Goal: Navigation & Orientation: Understand site structure

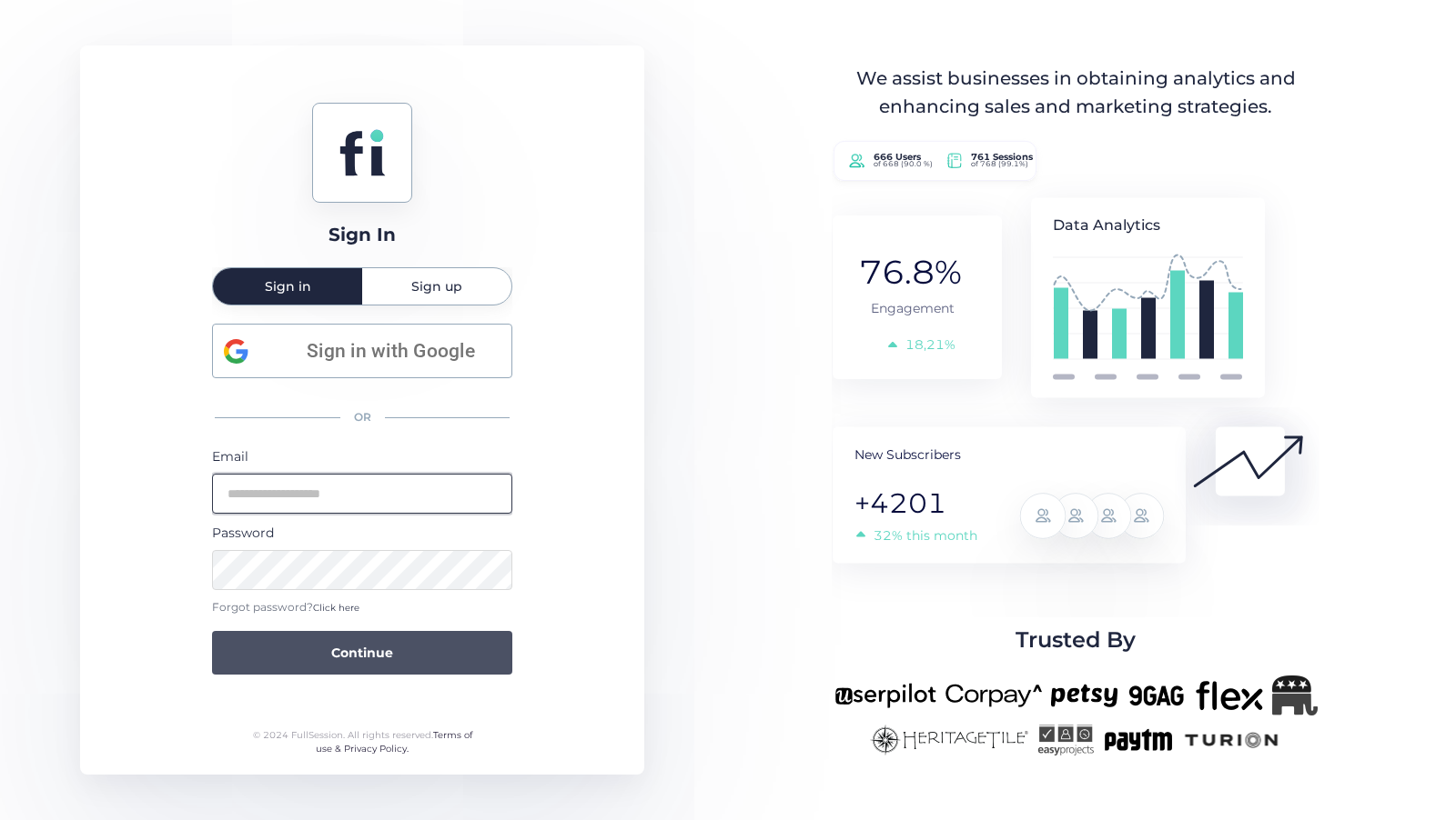
type input "**********"
click at [364, 656] on span "Continue" at bounding box center [362, 653] width 62 height 20
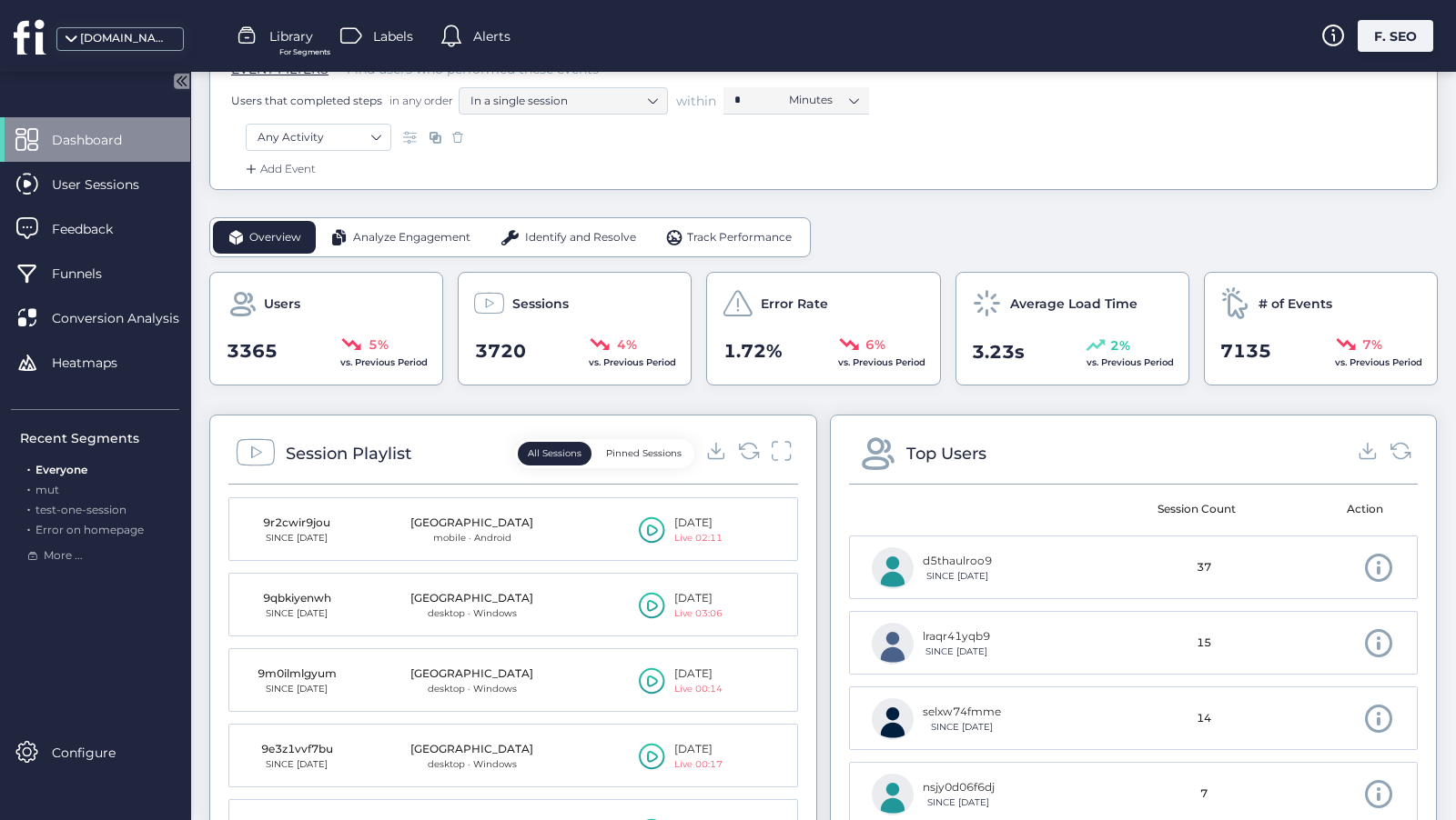
scroll to position [182, 0]
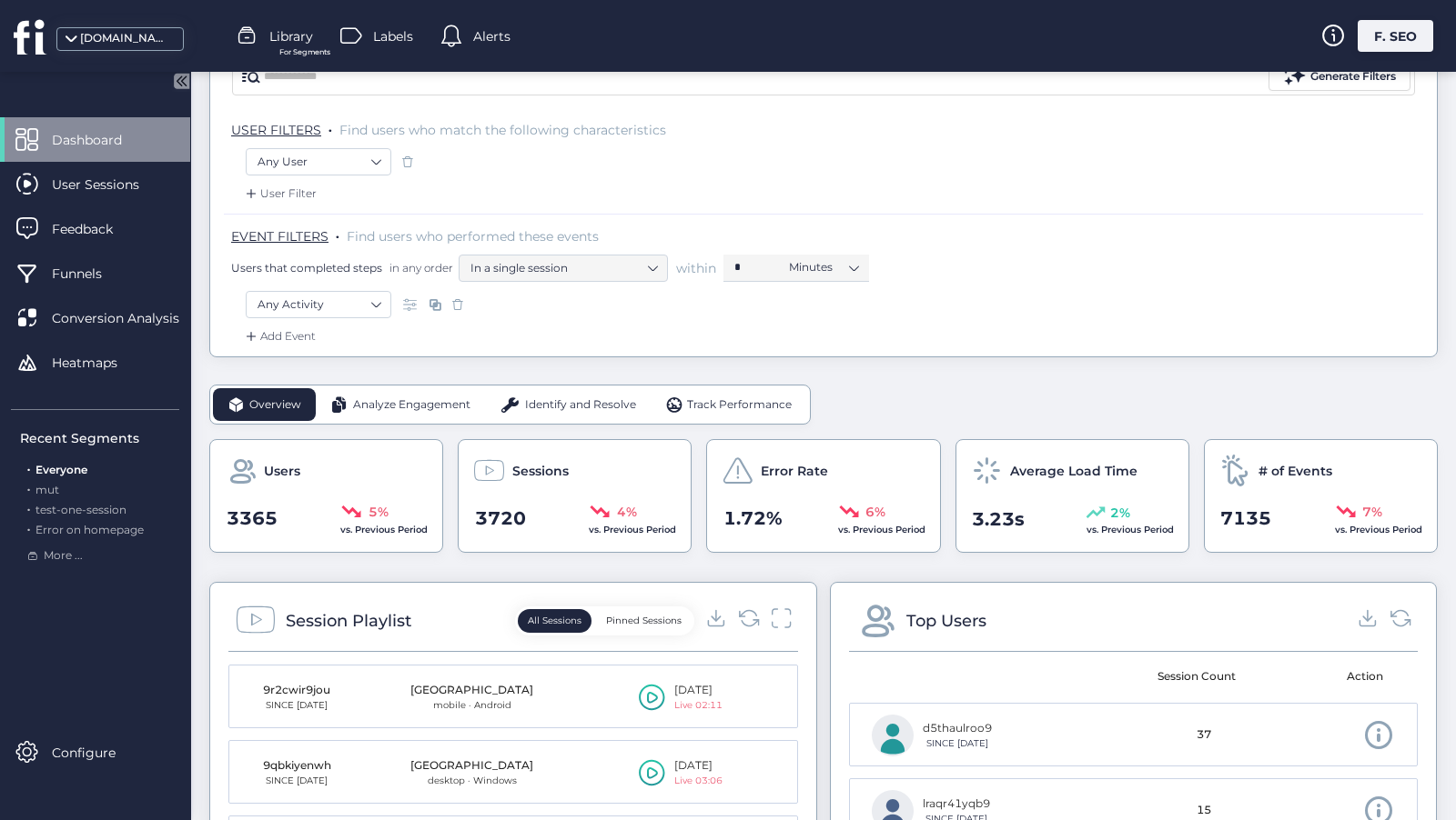
click at [394, 404] on span "Analyze Engagement" at bounding box center [411, 404] width 117 height 18
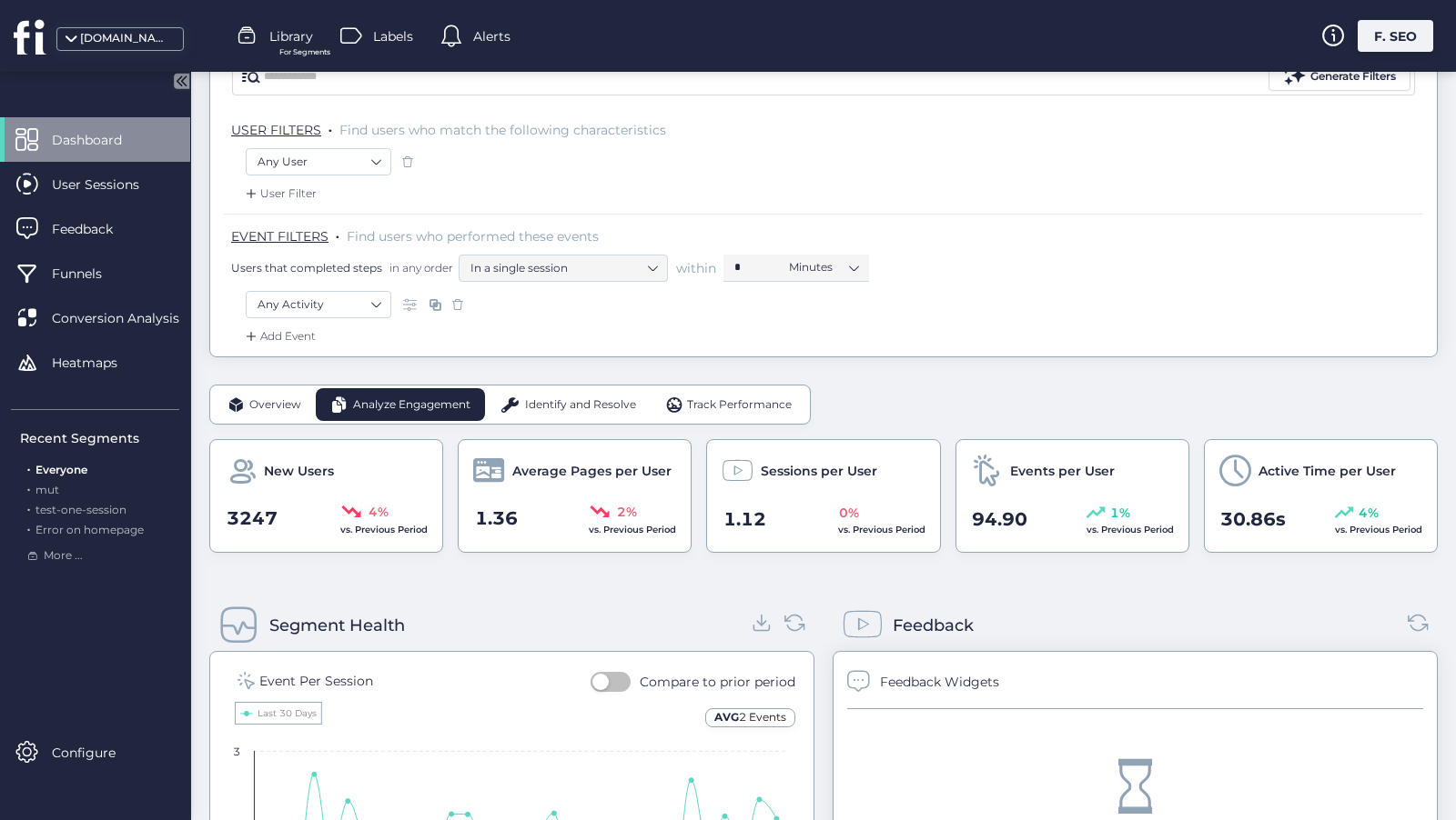
click at [576, 398] on span "Identify and Resolve" at bounding box center [580, 404] width 111 height 18
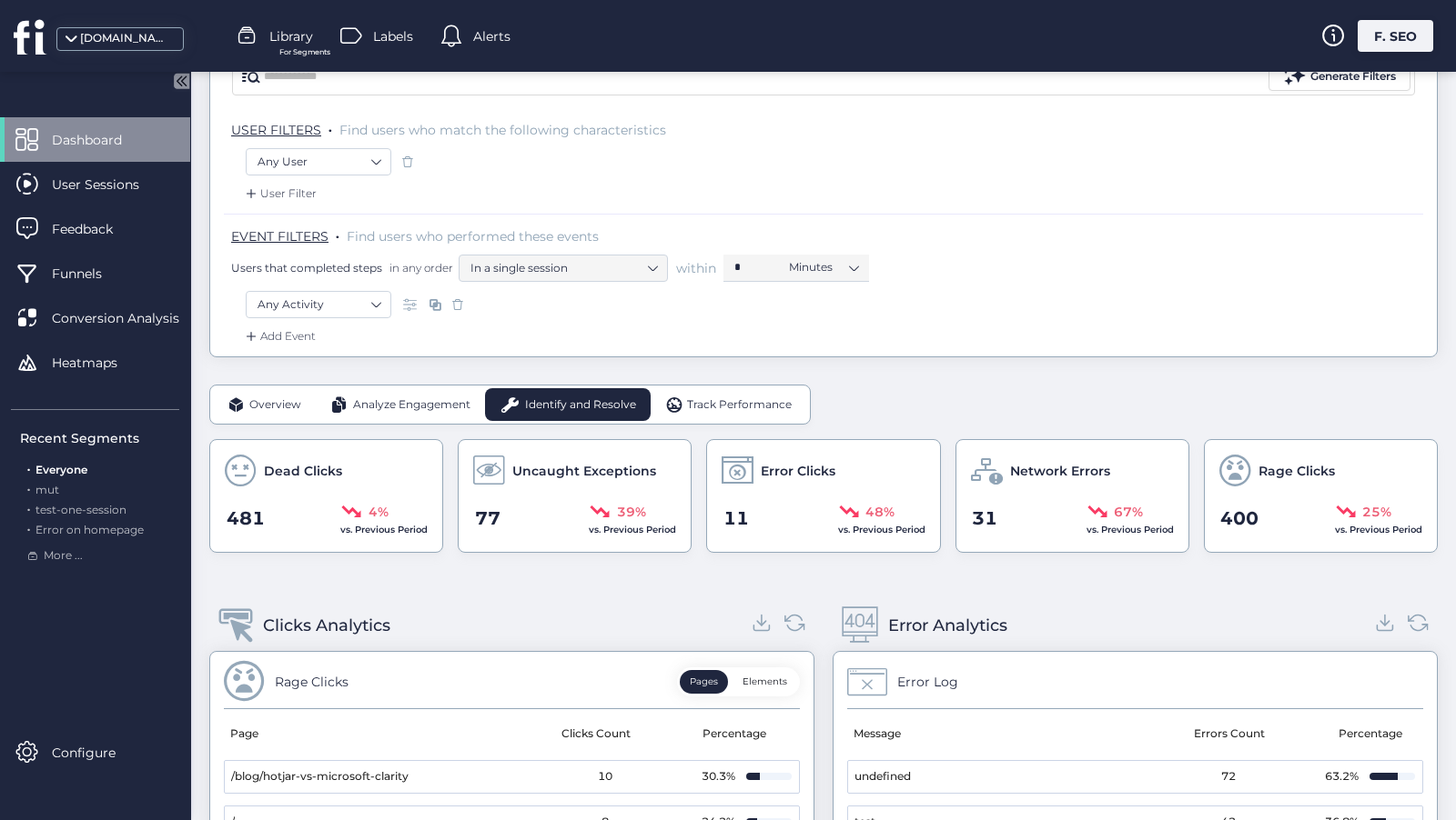
click at [703, 396] on span "Track Performance" at bounding box center [739, 404] width 104 height 18
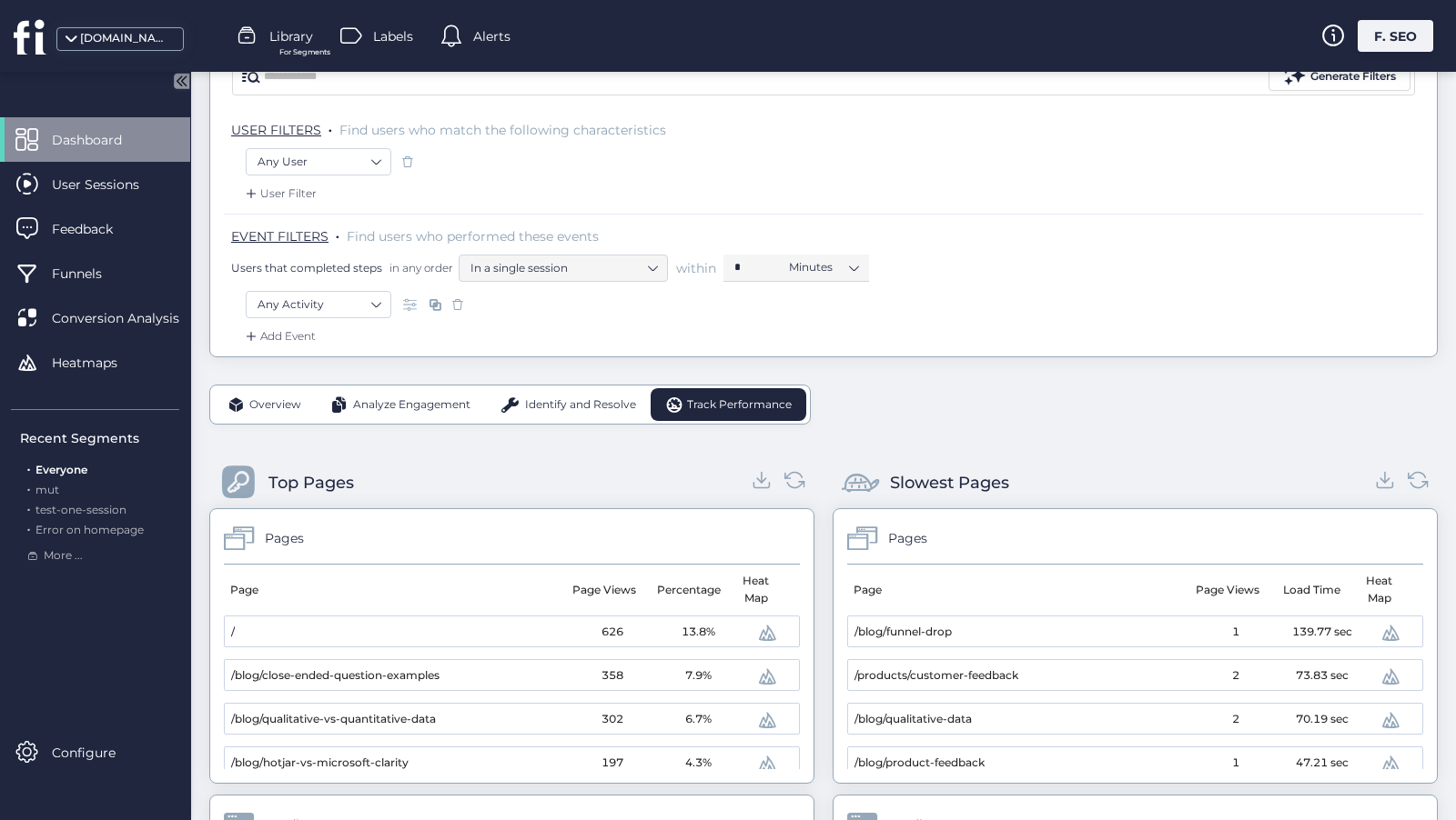
click at [250, 400] on span "Overview" at bounding box center [275, 404] width 52 height 18
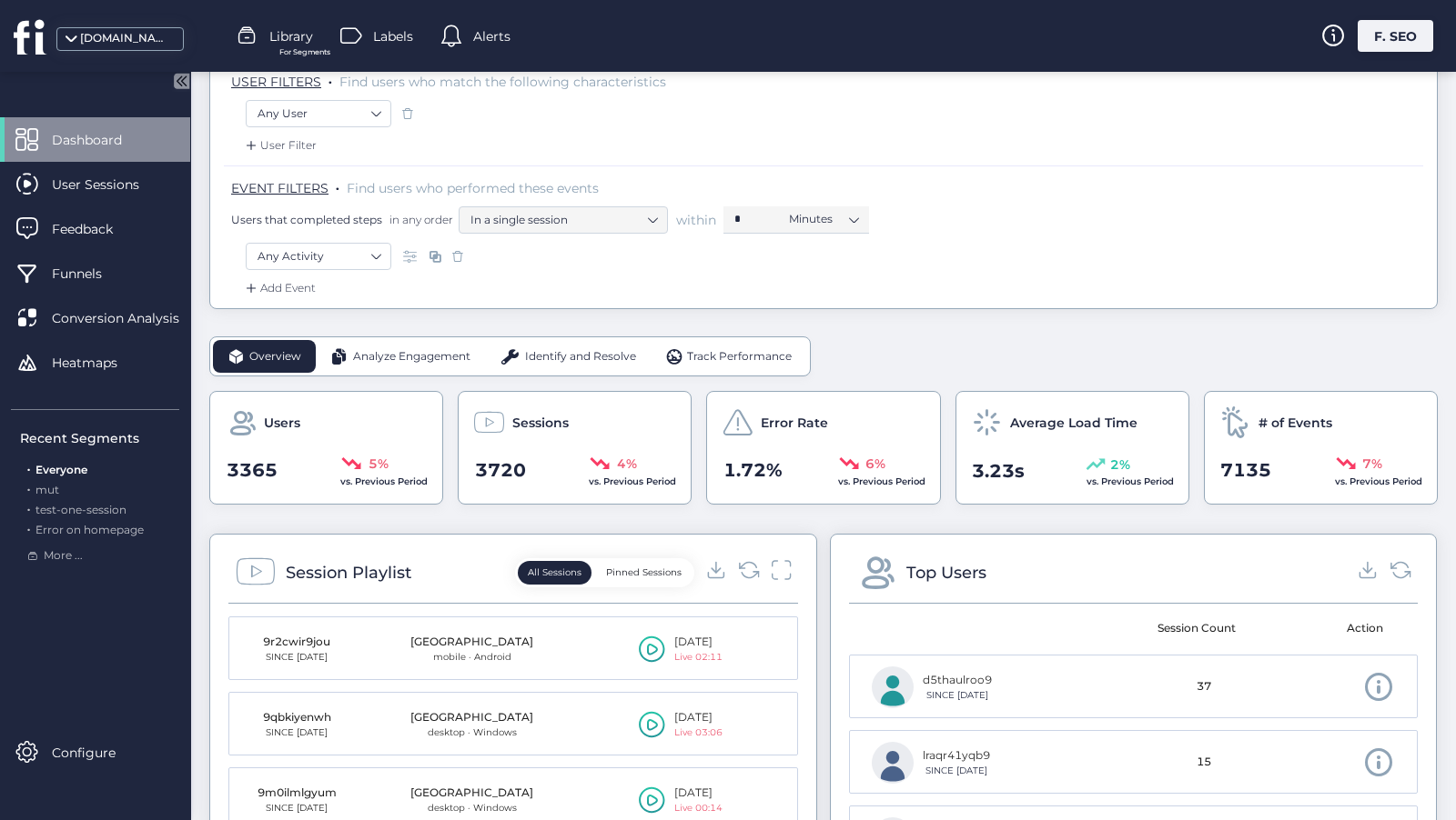
scroll to position [232, 0]
click at [388, 346] on span "Analyze Engagement" at bounding box center [411, 355] width 117 height 18
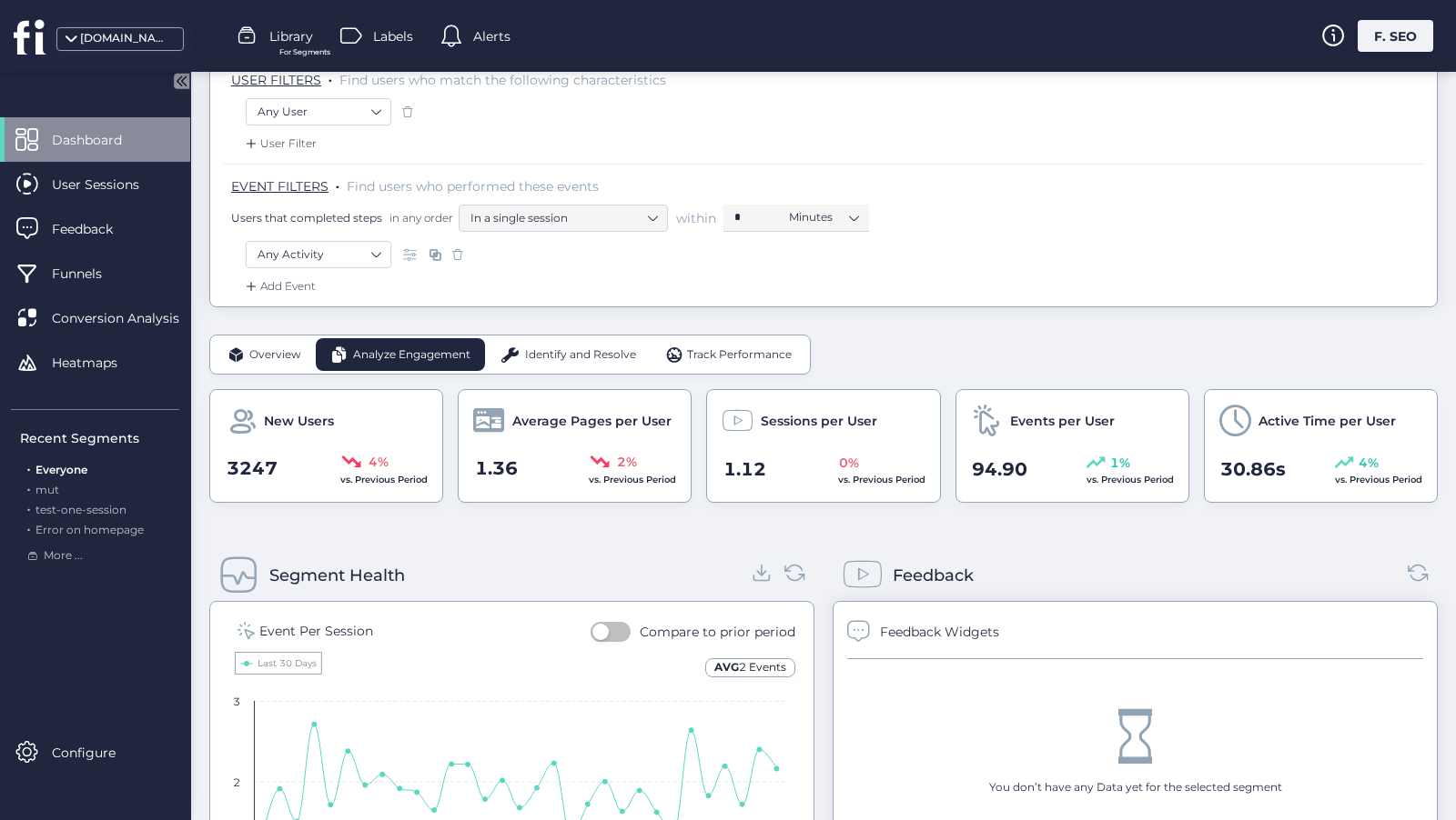
click at [554, 358] on span "Identify and Resolve" at bounding box center [580, 355] width 111 height 18
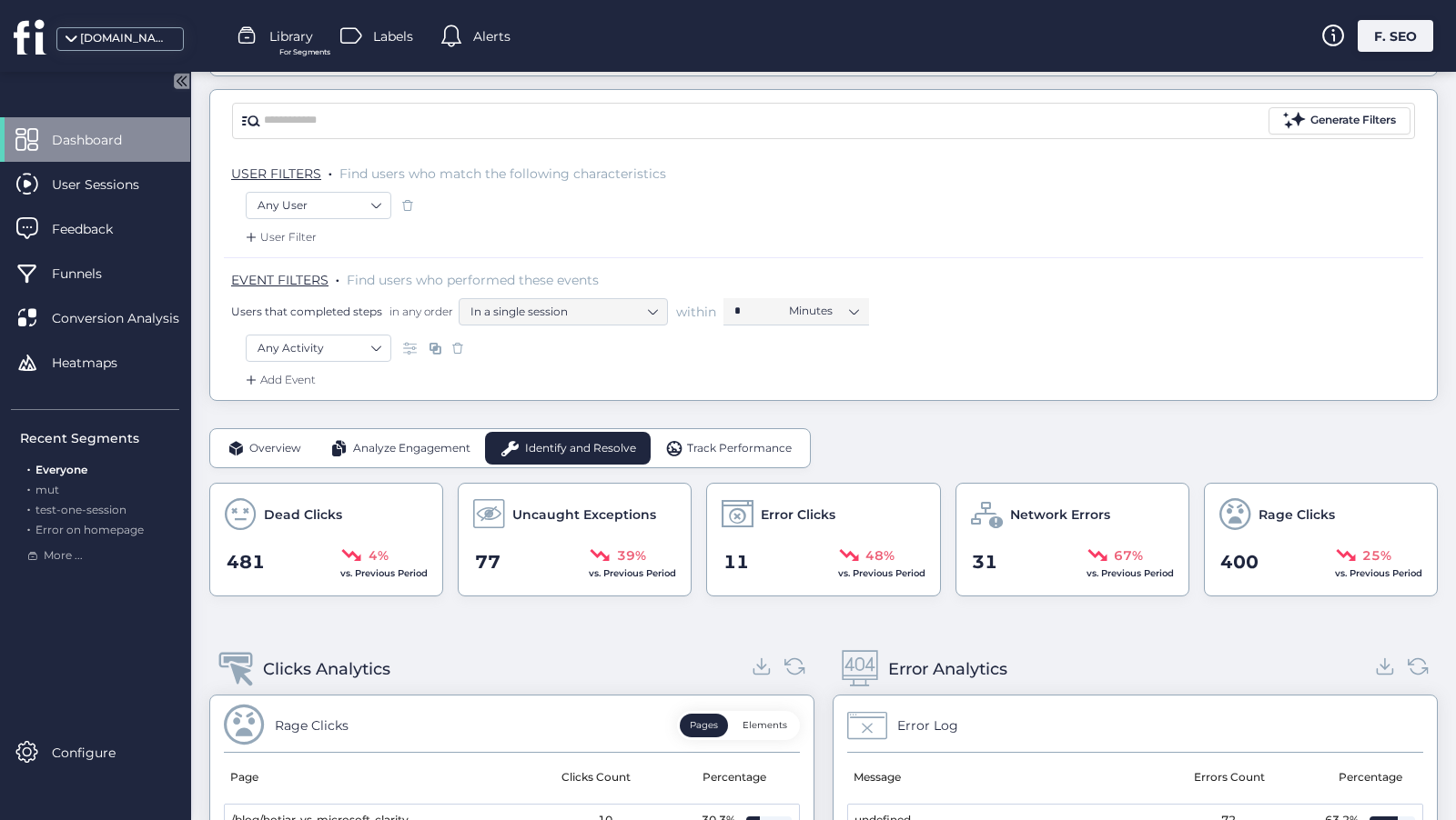
scroll to position [138, 0]
click at [273, 445] on span "Overview" at bounding box center [275, 450] width 52 height 18
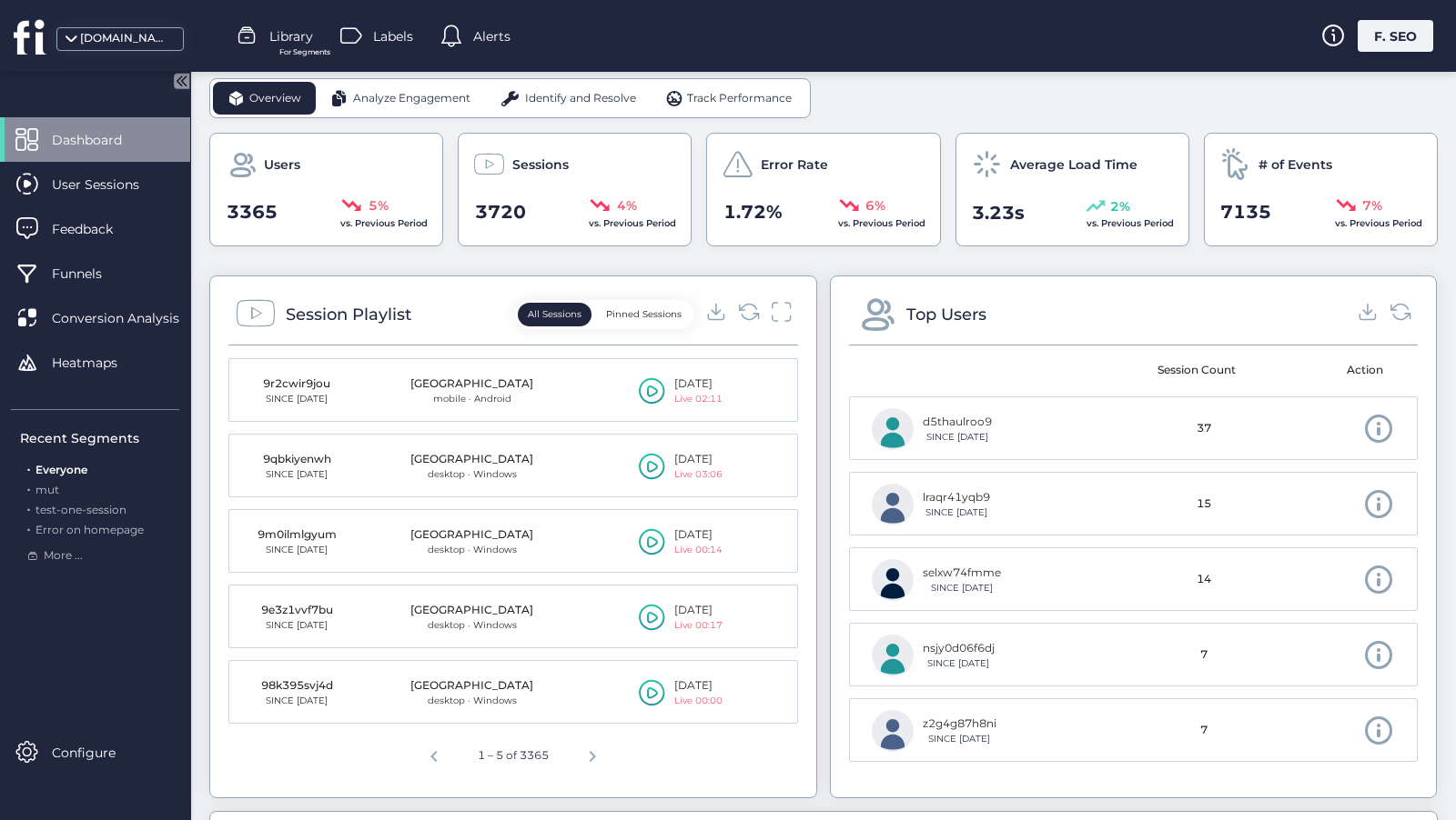
scroll to position [533, 0]
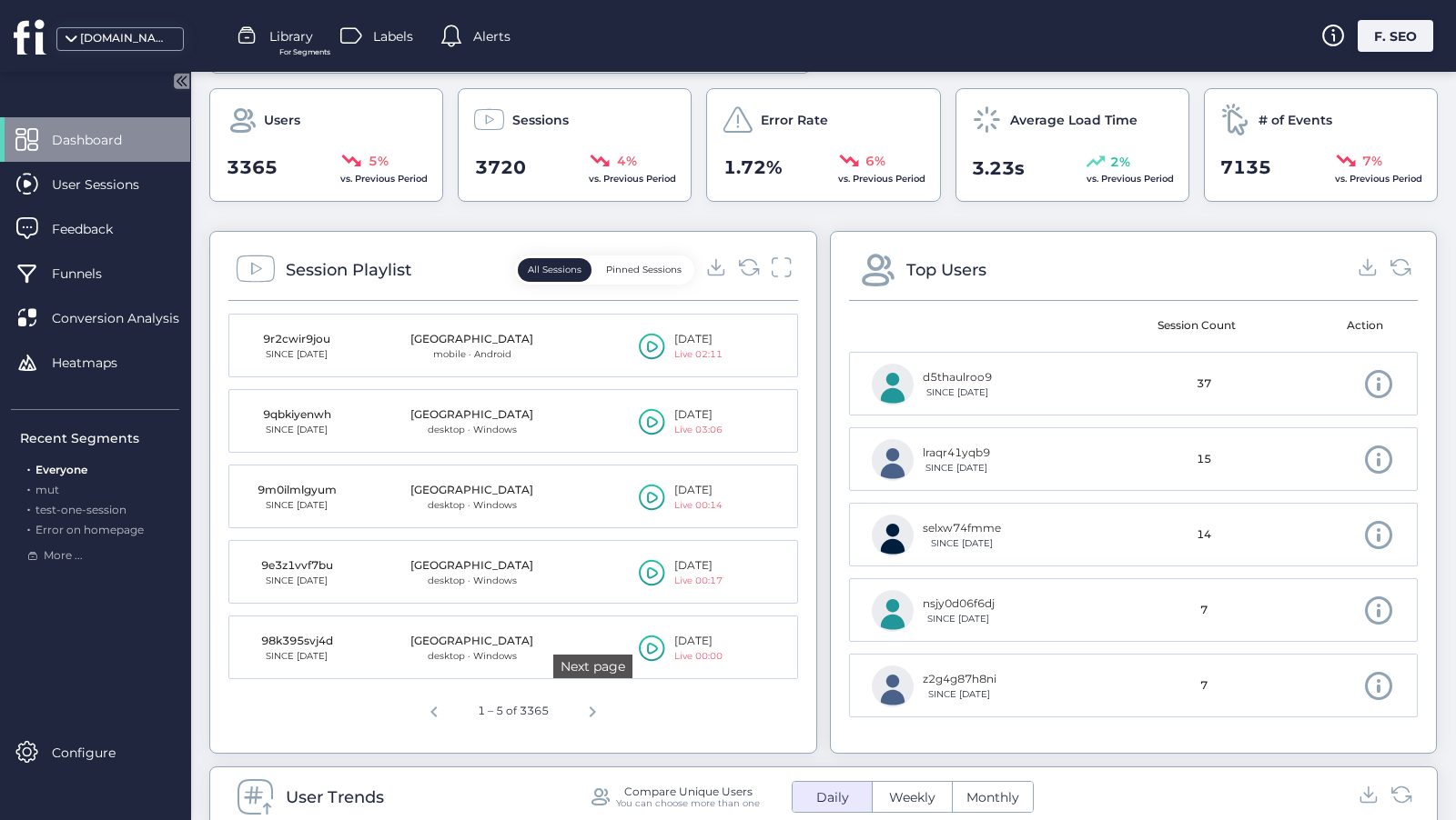
click at [588, 711] on span "Next page" at bounding box center [592, 709] width 43 height 43
click at [432, 709] on span "Previous page" at bounding box center [430, 709] width 43 height 43
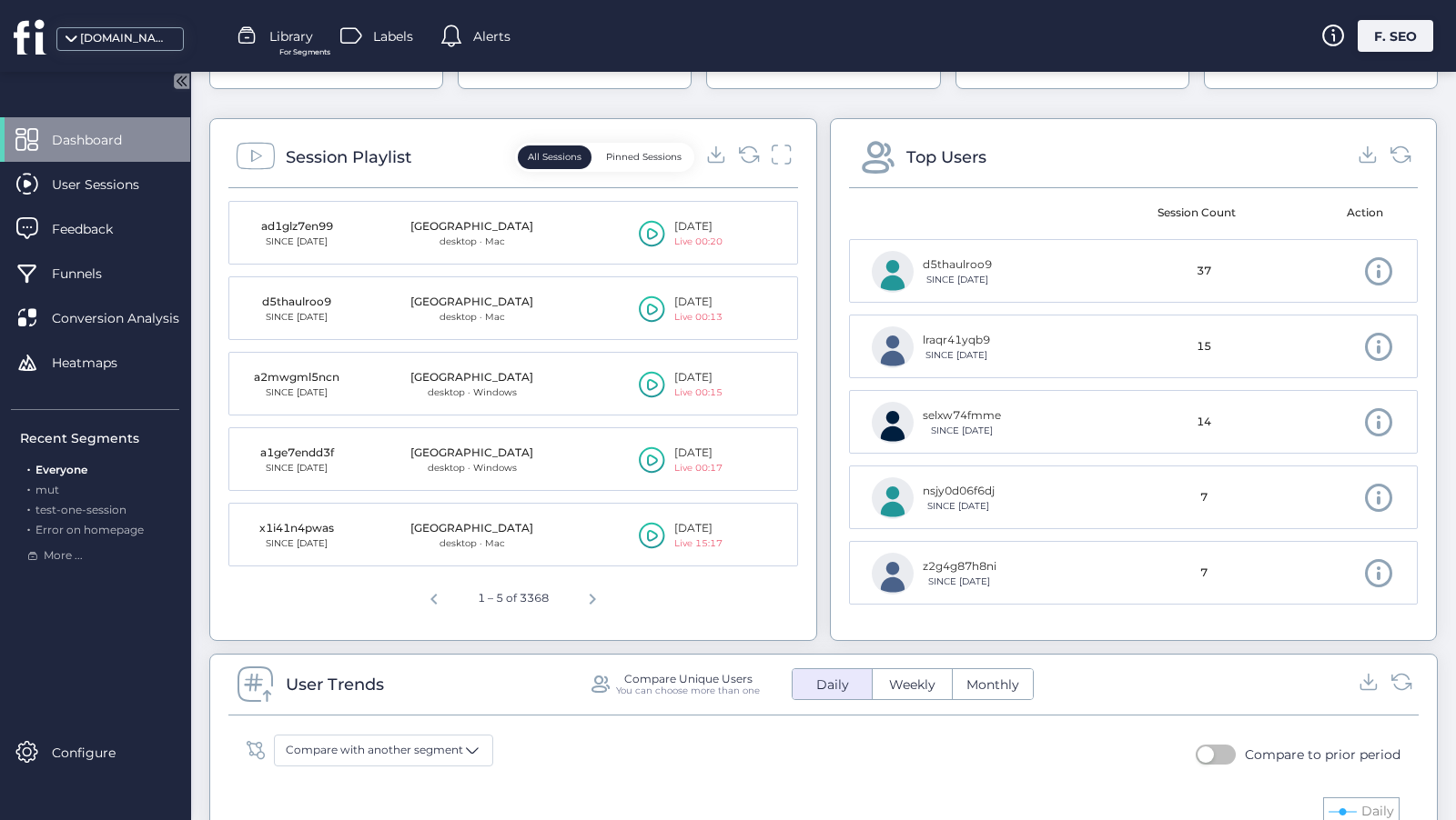
scroll to position [0, 0]
